Goal: Task Accomplishment & Management: Use online tool/utility

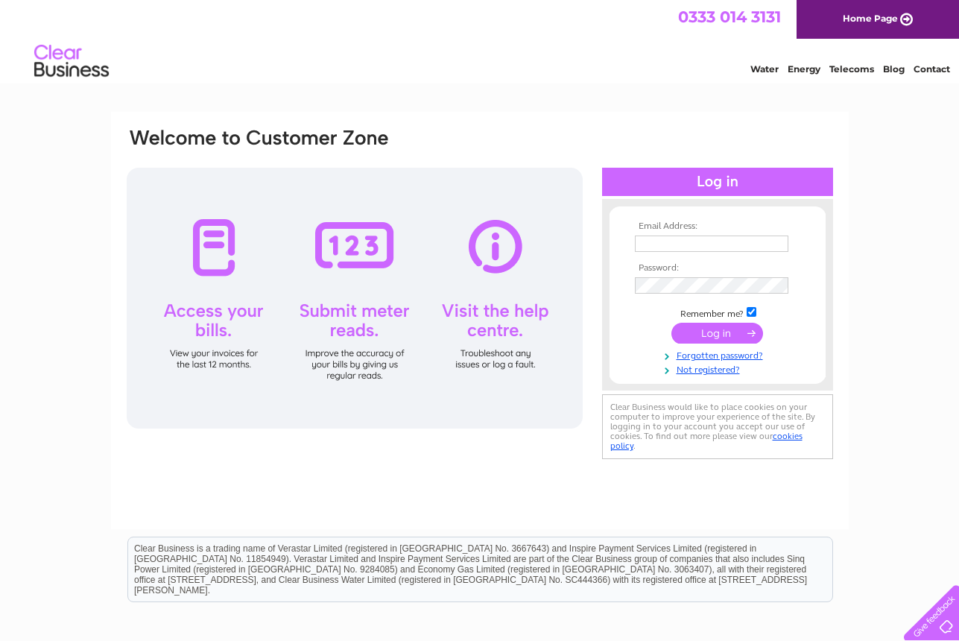
type input "hub@bothwellfutures.org"
click at [718, 332] on input "submit" at bounding box center [718, 333] width 92 height 21
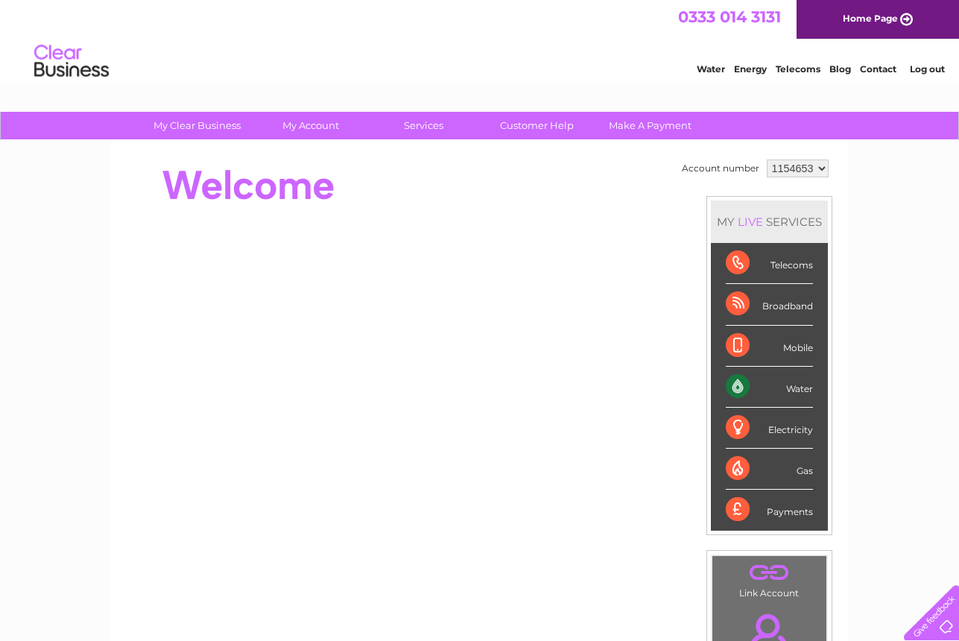
click at [758, 391] on div "Water" at bounding box center [769, 387] width 87 height 41
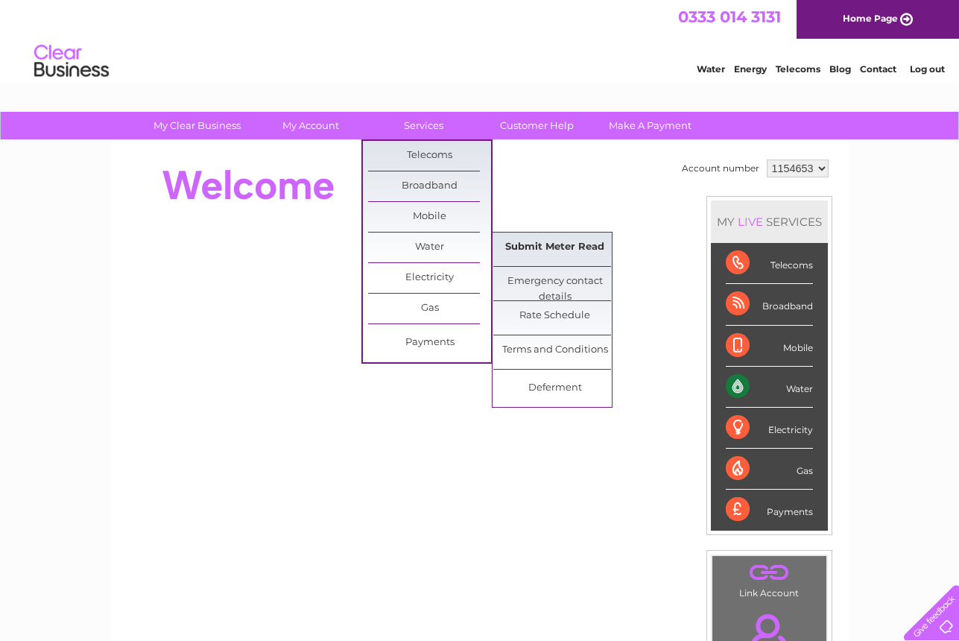
click at [543, 239] on link "Submit Meter Read" at bounding box center [554, 248] width 123 height 30
click at [560, 253] on link "Submit Meter Read" at bounding box center [554, 248] width 123 height 30
click at [564, 247] on link "Submit Meter Read" at bounding box center [554, 248] width 123 height 30
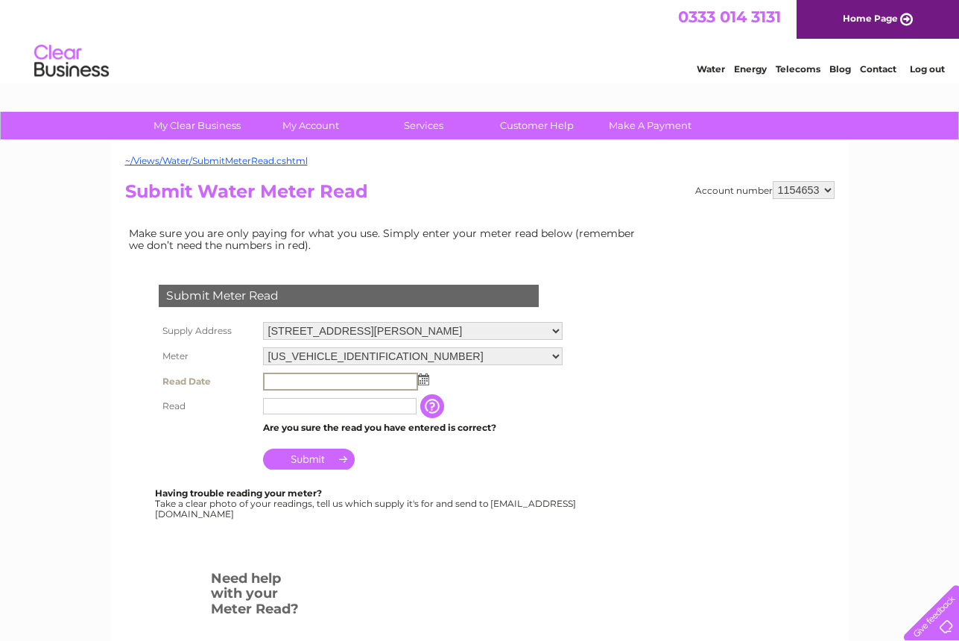
click at [313, 380] on input "text" at bounding box center [340, 382] width 155 height 18
click at [423, 379] on img at bounding box center [422, 379] width 11 height 12
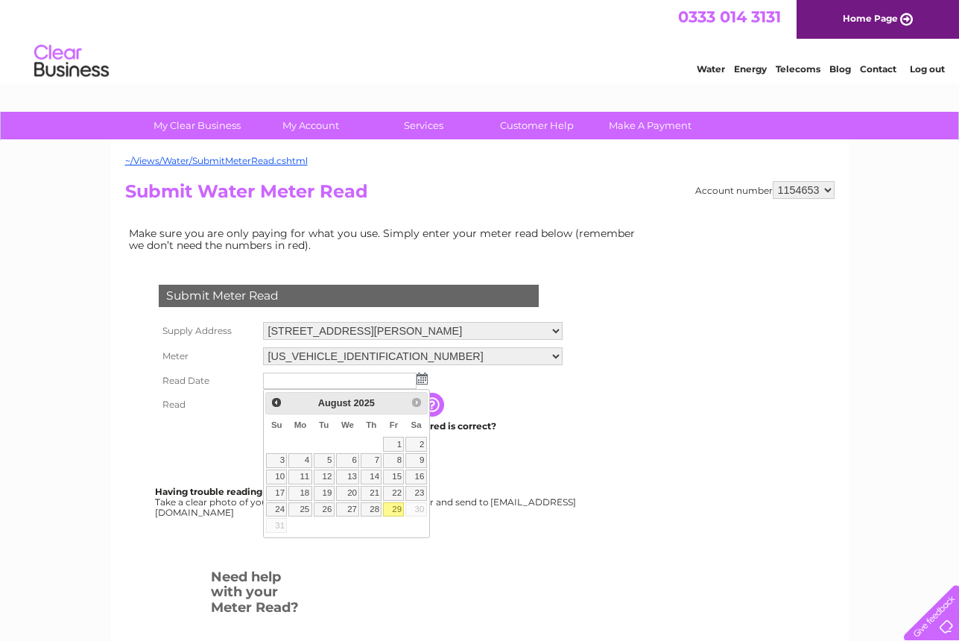
click at [397, 510] on link "29" at bounding box center [393, 509] width 21 height 15
type input "2025/08/29"
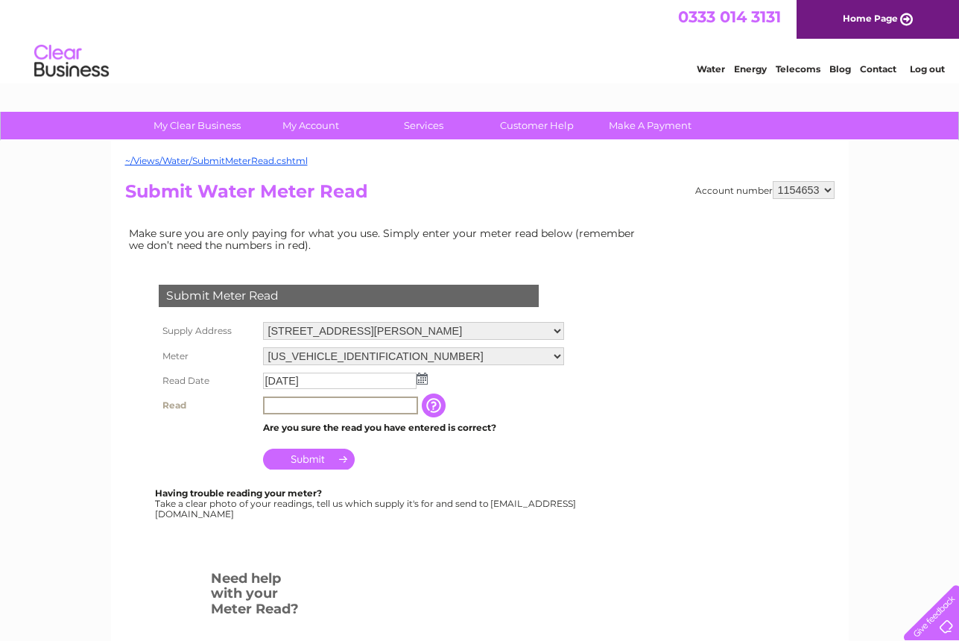
click at [294, 403] on input "text" at bounding box center [340, 406] width 155 height 18
type input "359"
click at [318, 457] on input "Submit" at bounding box center [309, 457] width 92 height 21
